Goal: Check status: Check status

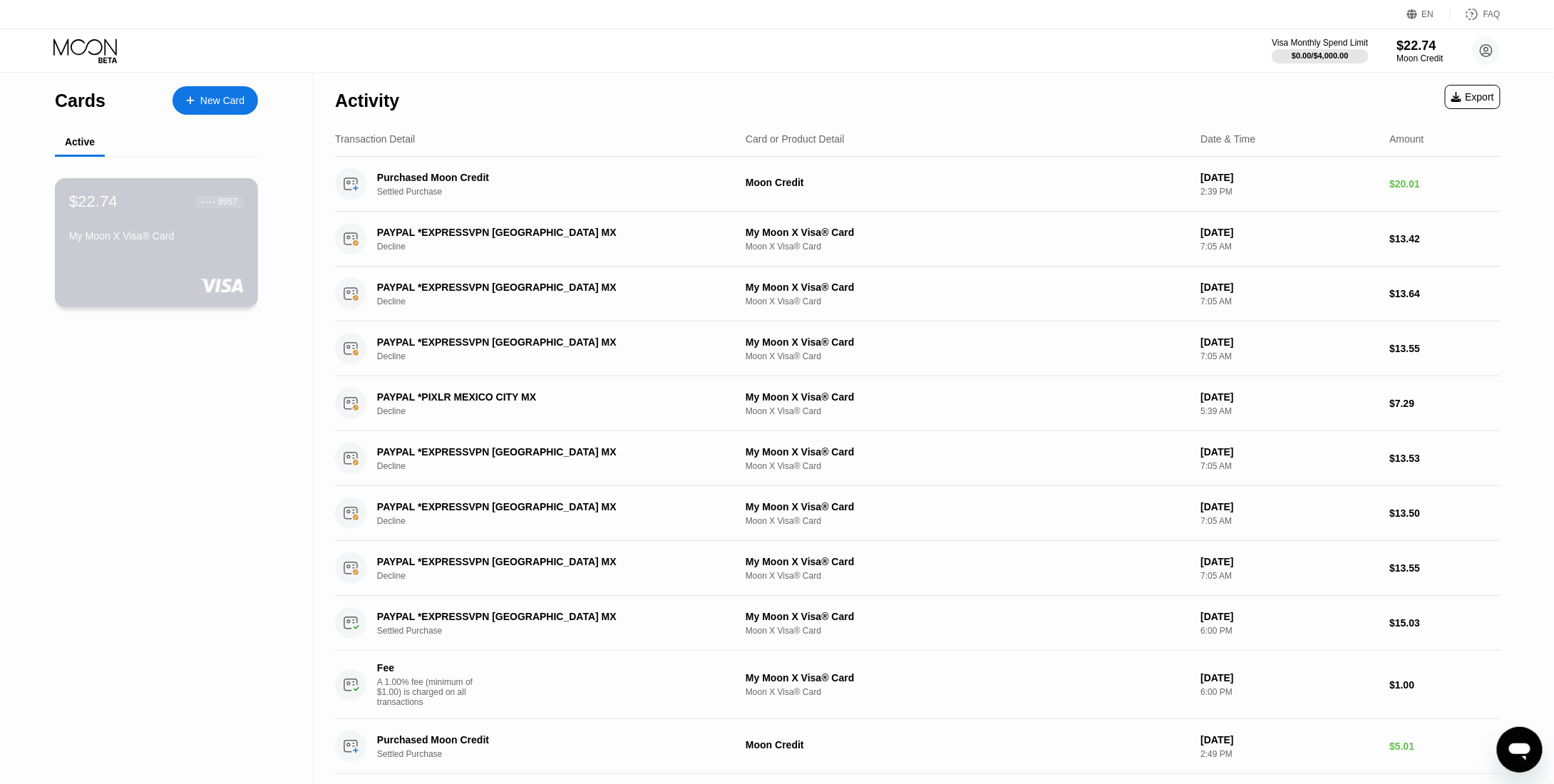
click at [224, 187] on div "$22.74 ● ● ● ● 8957 My Moon X Visa® Card" at bounding box center [157, 242] width 204 height 129
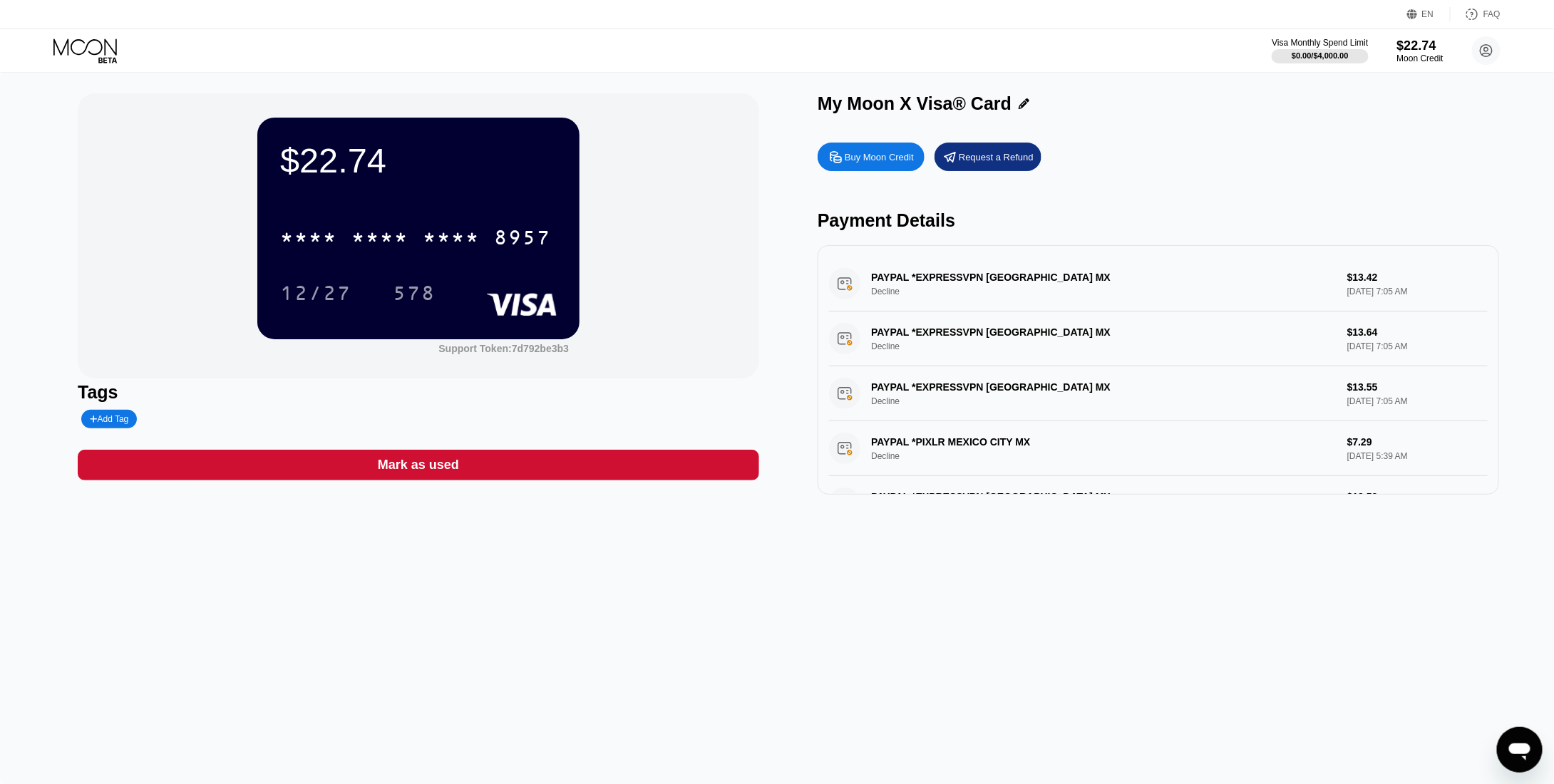
drag, startPoint x: 488, startPoint y: 220, endPoint x: 491, endPoint y: 231, distance: 11.4
click at [491, 231] on div "* * * * * * * * * * * * 8957" at bounding box center [419, 232] width 277 height 48
click at [491, 231] on div "* * * * * * * * * * * * 8957" at bounding box center [415, 237] width 288 height 36
